Goal: Navigation & Orientation: Go to known website

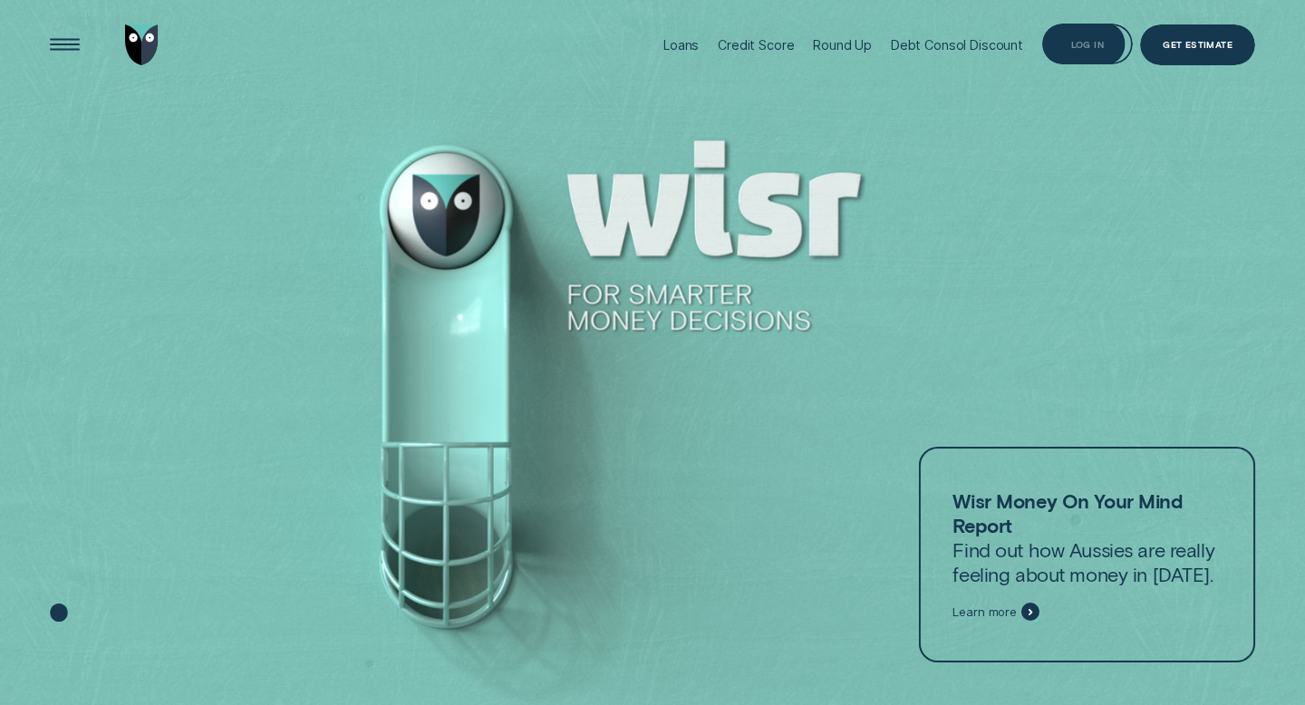
click at [1093, 34] on div "Log in" at bounding box center [1088, 44] width 91 height 41
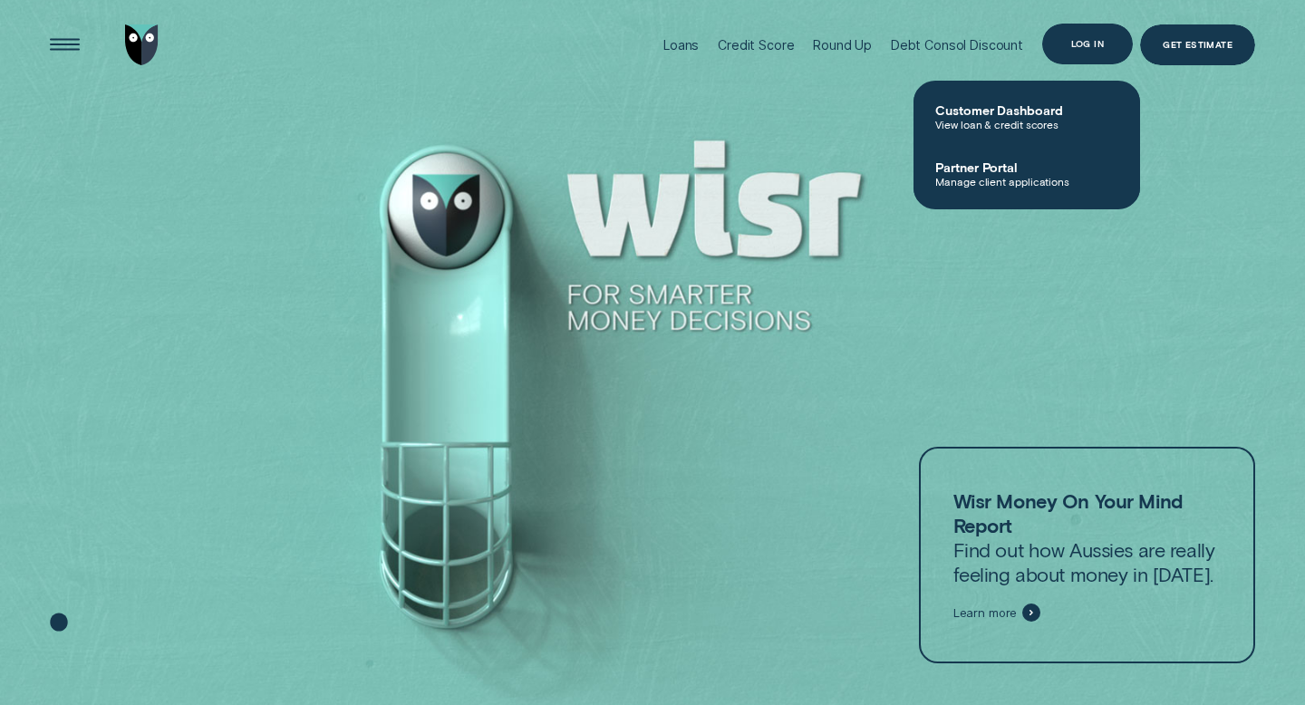
click at [1061, 48] on div "Log in" at bounding box center [1088, 44] width 91 height 41
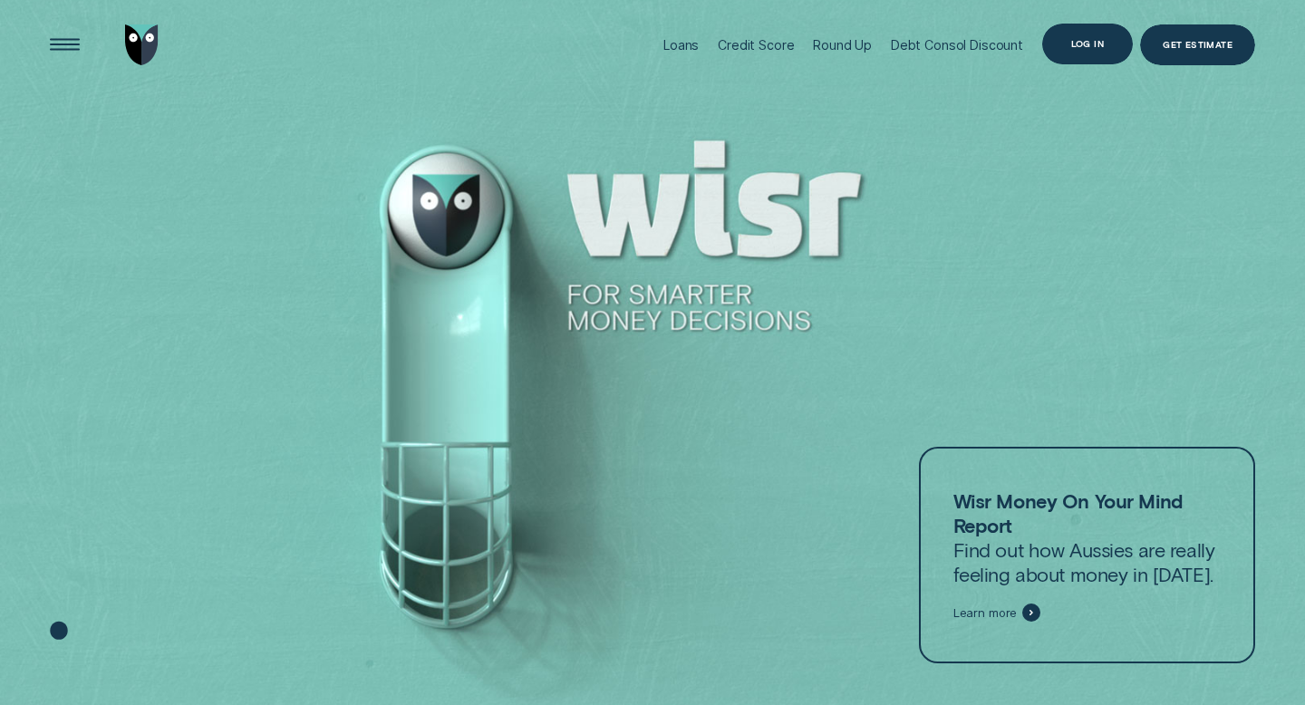
click at [1061, 48] on div "Log in" at bounding box center [1088, 44] width 91 height 41
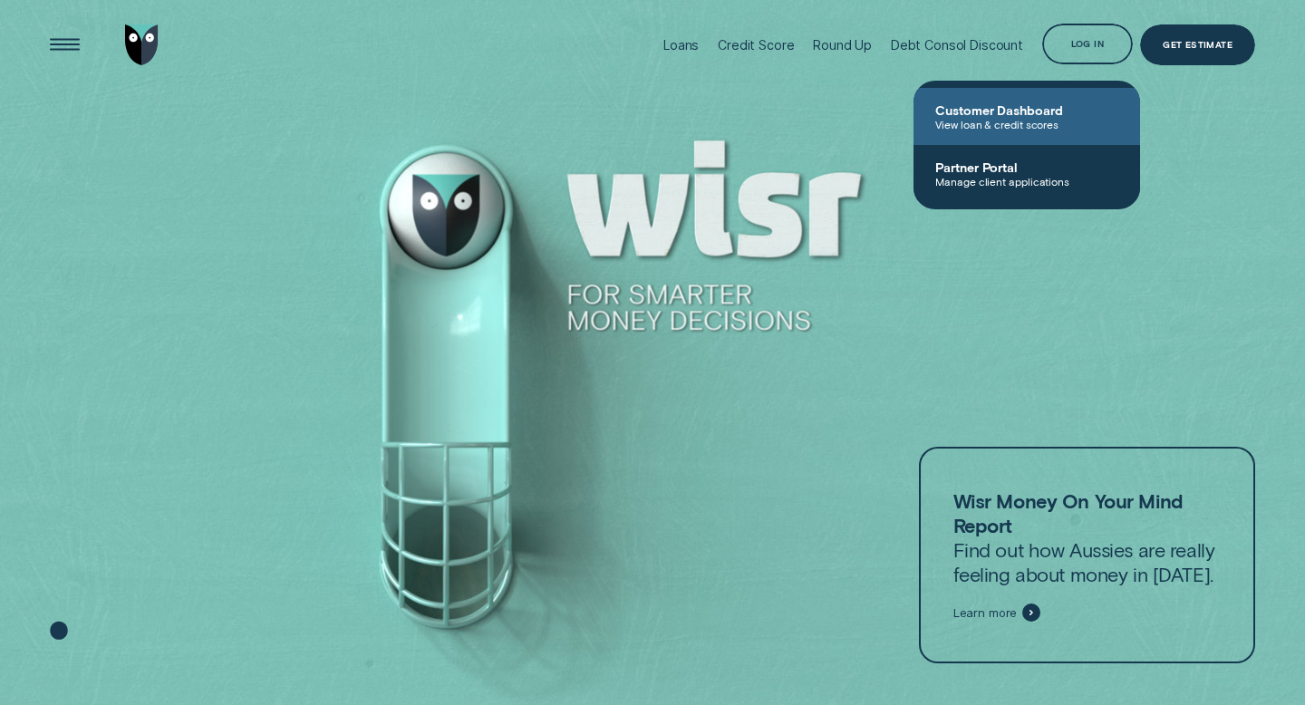
click at [1033, 113] on span "Customer Dashboard" at bounding box center [1027, 109] width 183 height 15
